Goal: Task Accomplishment & Management: Manage account settings

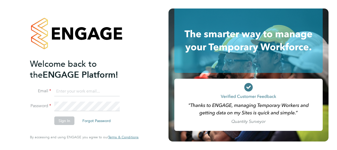
type input "phill.grace@vistry.co.uk"
click at [147, 59] on div "Welcome back to the ENGAGE Platform! Email phill.grace@vistry.co.uk Password Si…" at bounding box center [84, 75] width 130 height 150
click at [69, 120] on button "Sign In" at bounding box center [64, 120] width 20 height 8
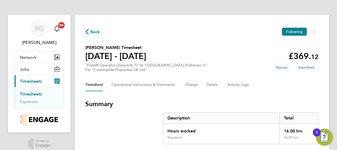
click at [331, 29] on div "PG Phill Grace Notifications 20 Applications: Network Team Members Sites Jobs V…" at bounding box center [168, 133] width 337 height 267
click at [231, 50] on section "Cory Munkelt's Timesheet 25 - 31 Aug 2025 £369. 12 "Forklift Operator (Zone 6 &…" at bounding box center [201, 58] width 233 height 28
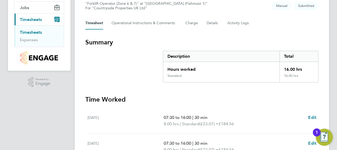
scroll to position [117, 0]
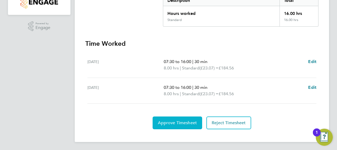
click at [172, 116] on button "Approve Timesheet" at bounding box center [178, 122] width 50 height 13
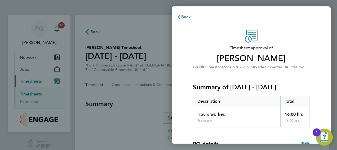
click at [184, 115] on div "Timesheet approval of Cory Munkelt Forklift Operator (Zone 6 & 7) · Countryside…" at bounding box center [251, 127] width 159 height 209
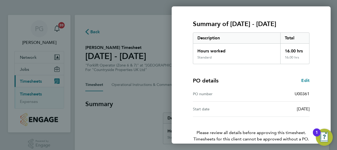
scroll to position [89, 0]
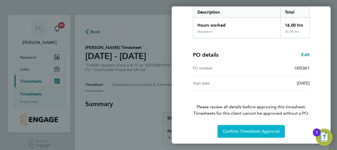
click at [246, 131] on span "Confirm Timesheet Approval" at bounding box center [251, 130] width 57 height 5
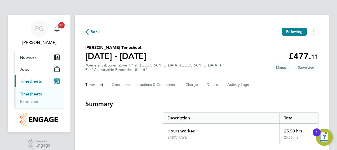
click at [222, 59] on section "Chris Birchall's Timesheet 25 - 31 Aug 2025 £477. 11 "General Labourer (Zone 7)…" at bounding box center [201, 58] width 233 height 28
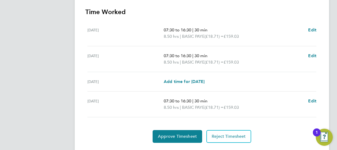
scroll to position [162, 0]
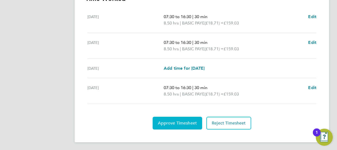
click at [173, 117] on button "Approve Timesheet" at bounding box center [178, 122] width 50 height 13
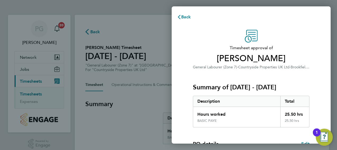
click at [179, 105] on div "Timesheet approval of Chris Birchall General Labourer (Zone 7) · Countryside Pr…" at bounding box center [251, 127] width 159 height 209
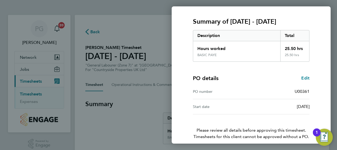
scroll to position [89, 0]
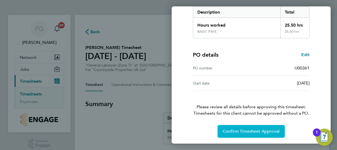
click at [232, 128] on span "Confirm Timesheet Approval" at bounding box center [251, 130] width 57 height 5
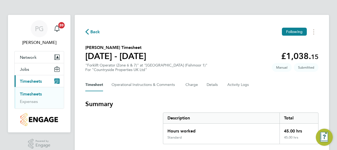
click at [156, 99] on h3 "Summary" at bounding box center [201, 103] width 233 height 8
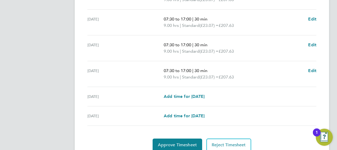
scroll to position [233, 0]
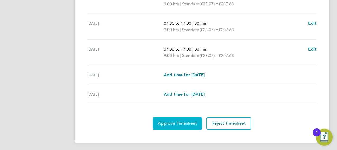
click at [172, 121] on span "Approve Timesheet" at bounding box center [177, 122] width 39 height 5
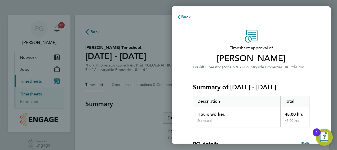
click at [189, 65] on div "Timesheet approval of [PERSON_NAME] Forklift Operator (Zone 6 & 7) · Countrysid…" at bounding box center [251, 128] width 129 height 197
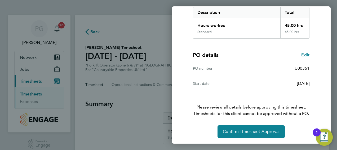
scroll to position [89, 0]
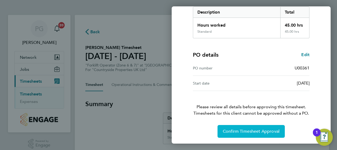
click at [238, 132] on span "Confirm Timesheet Approval" at bounding box center [251, 130] width 57 height 5
